Goal: Information Seeking & Learning: Learn about a topic

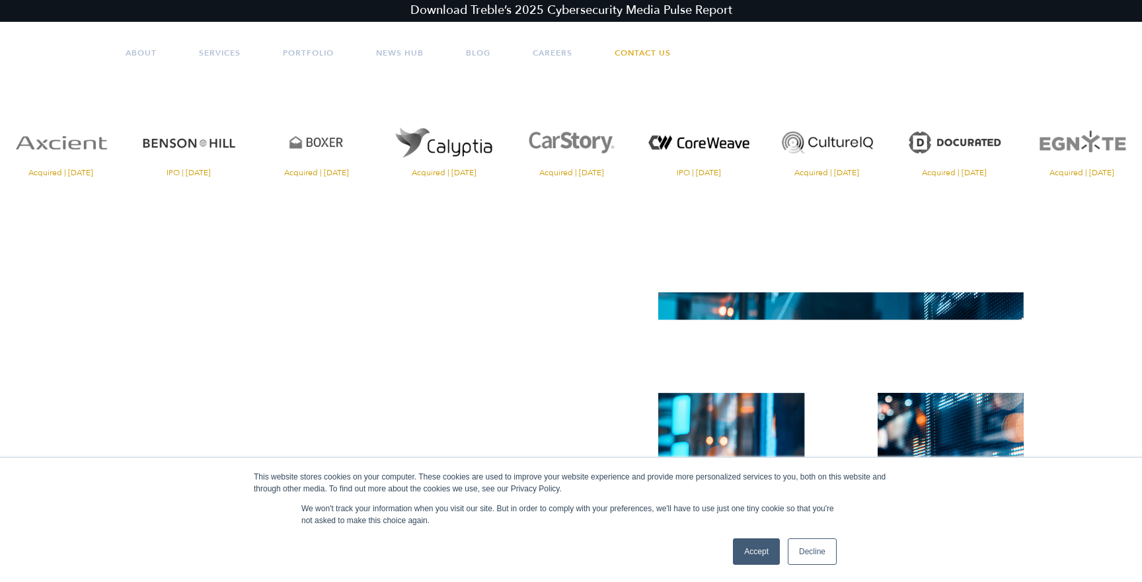
scroll to position [567, 0]
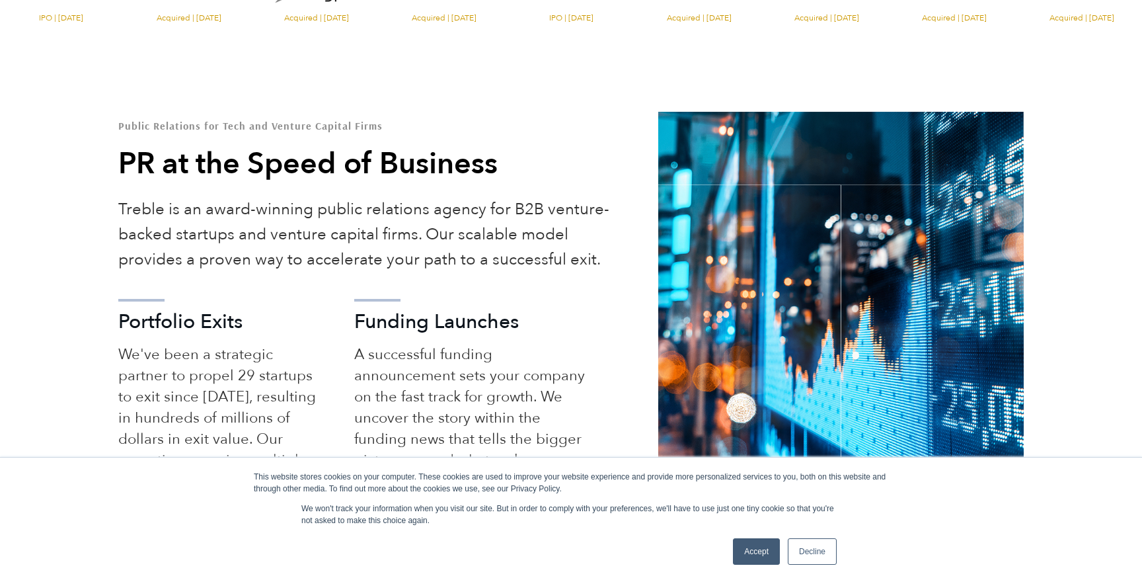
click at [759, 549] on link "Accept" at bounding box center [756, 551] width 47 height 26
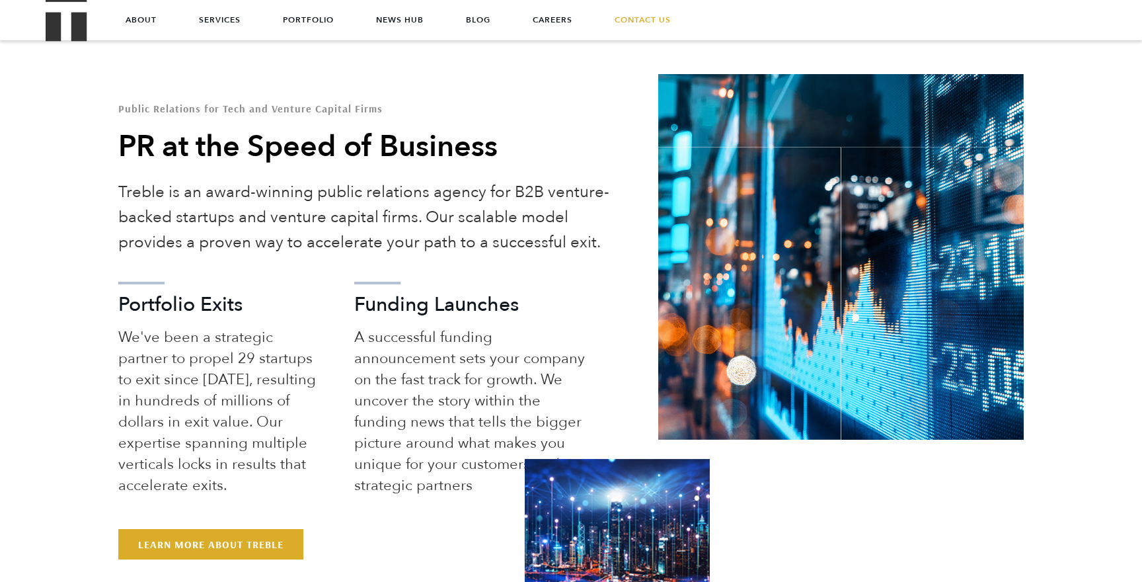
scroll to position [0, 0]
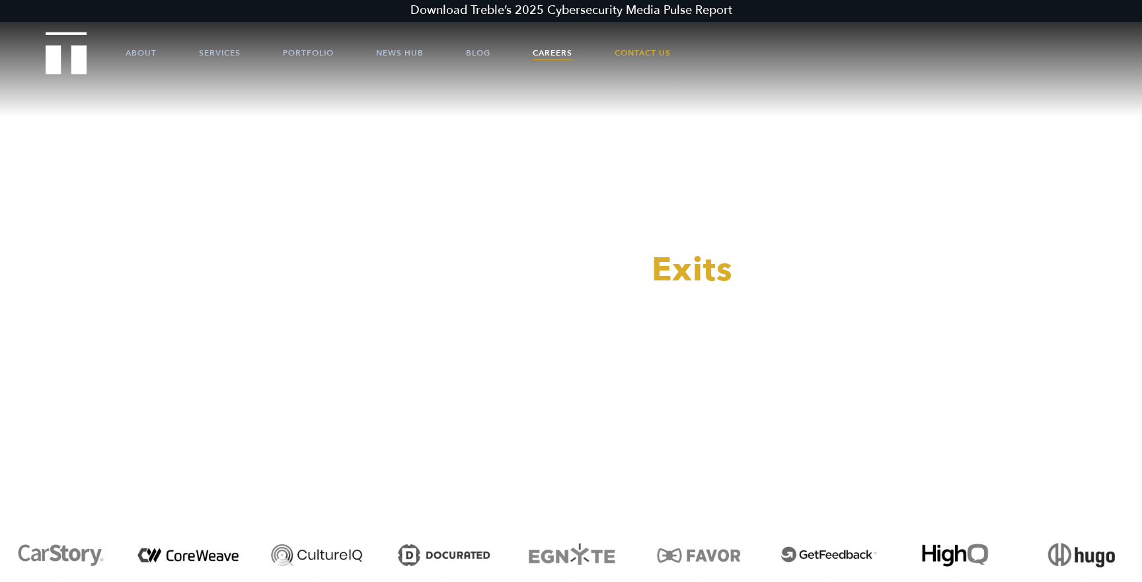
click at [535, 59] on link "Careers" at bounding box center [553, 53] width 40 height 40
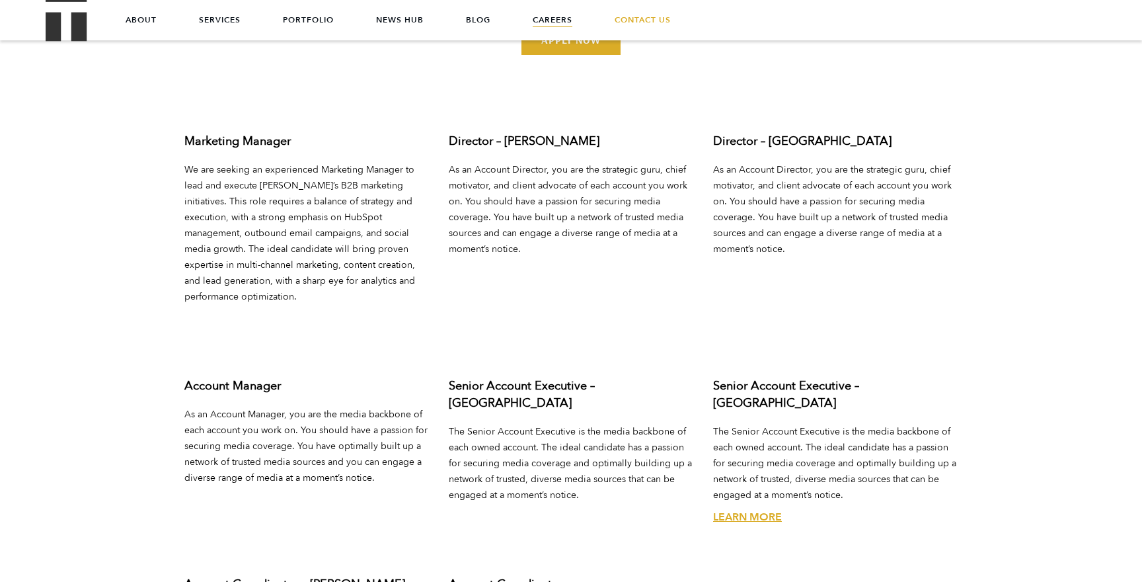
scroll to position [4822, 0]
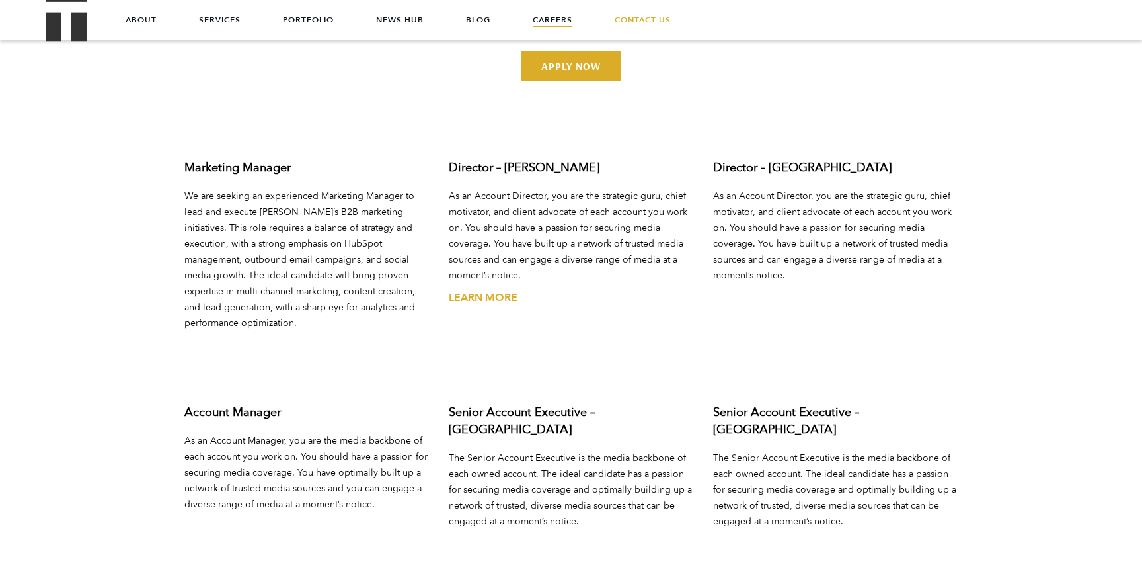
click at [491, 290] on link "Learn More" at bounding box center [483, 297] width 69 height 15
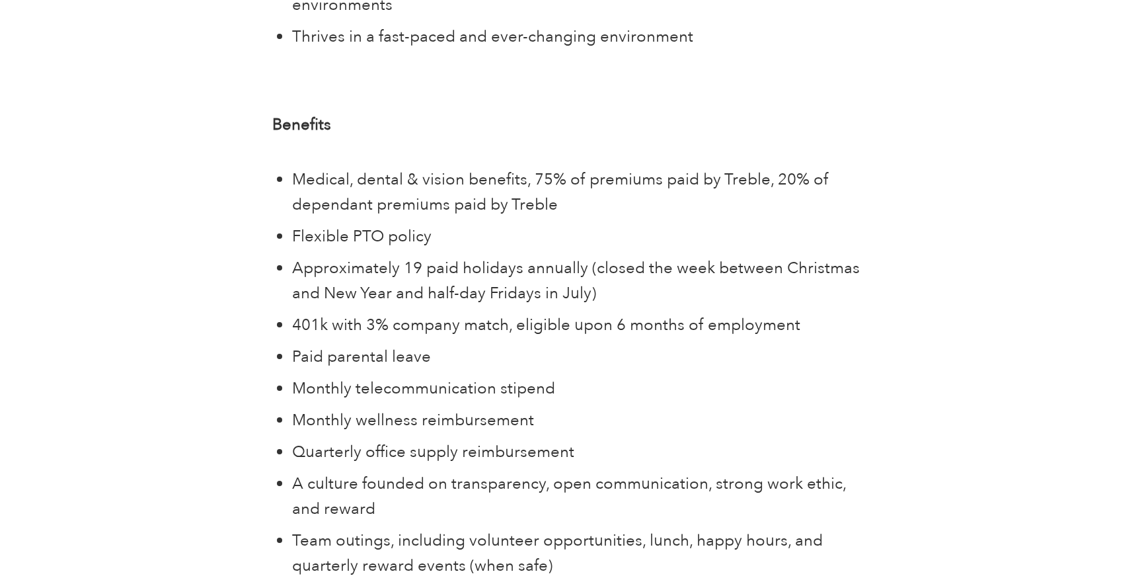
scroll to position [4450, 0]
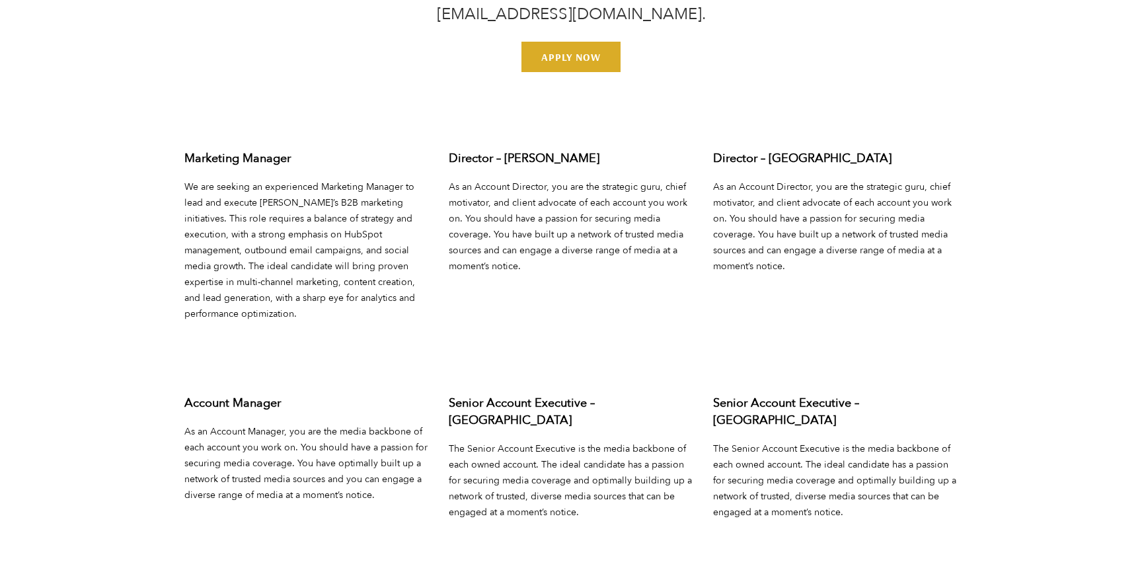
scroll to position [4860, 0]
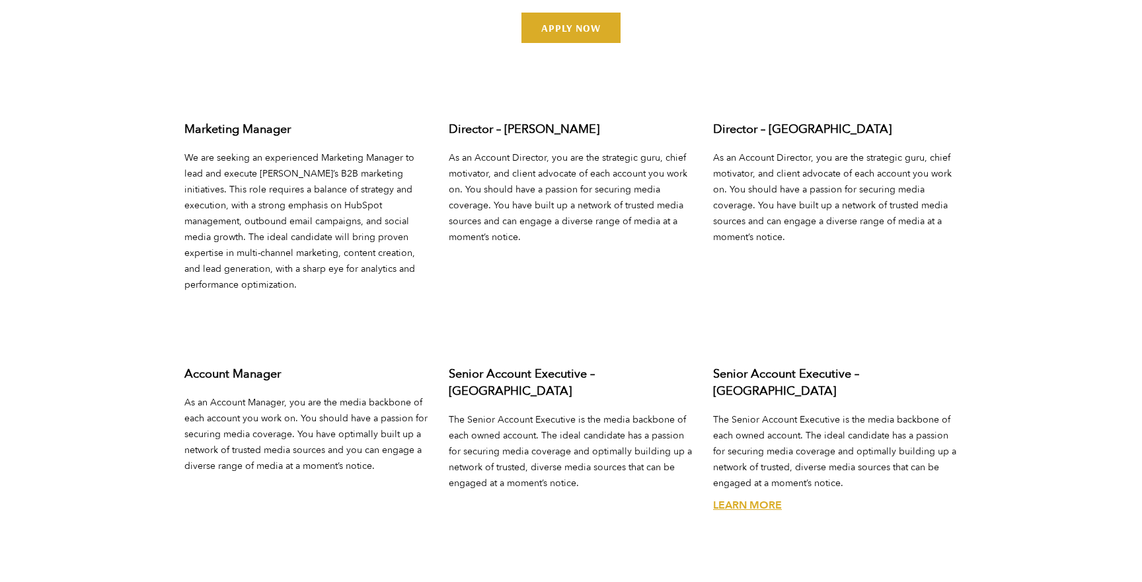
click at [772, 457] on div "Senior Account Executive – Austin The Senior Account Executive is the media bac…" at bounding box center [835, 453] width 264 height 198
click at [766, 498] on link "Learn More" at bounding box center [747, 505] width 69 height 15
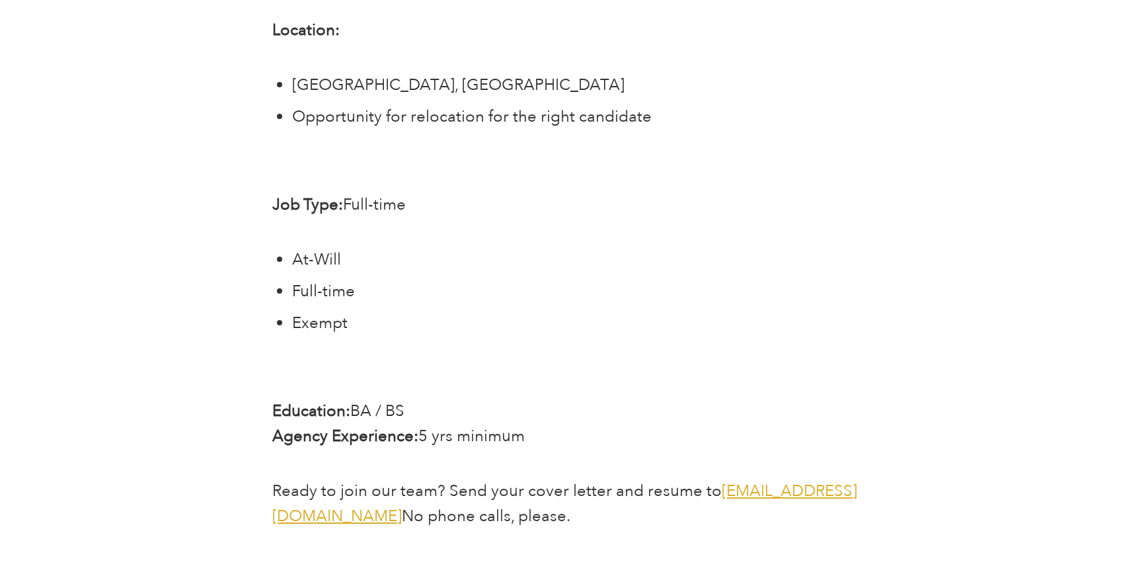
scroll to position [3473, 0]
